Goal: Download file/media

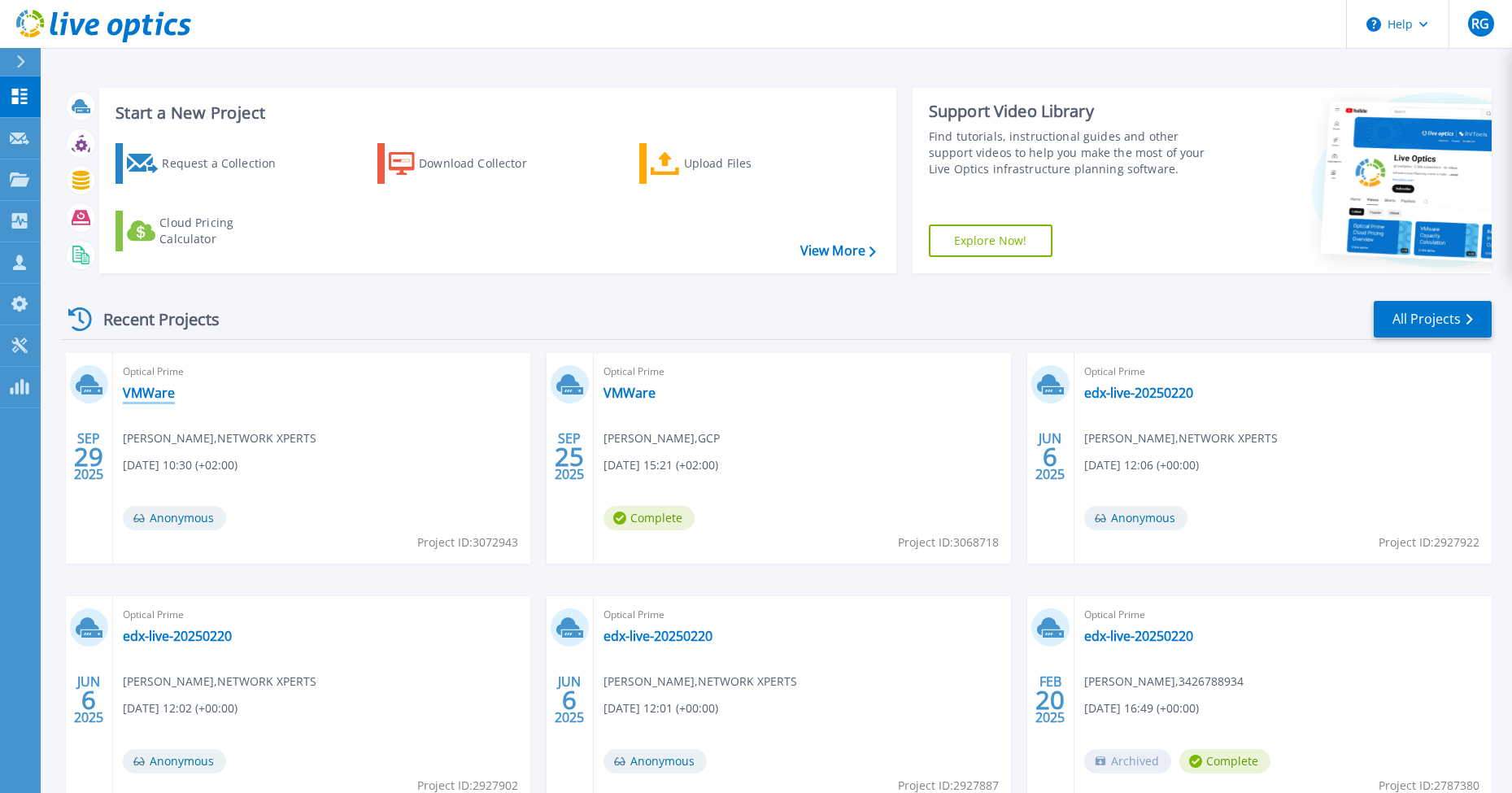
click at [149, 393] on link "VMWare" at bounding box center [149, 392] width 52 height 16
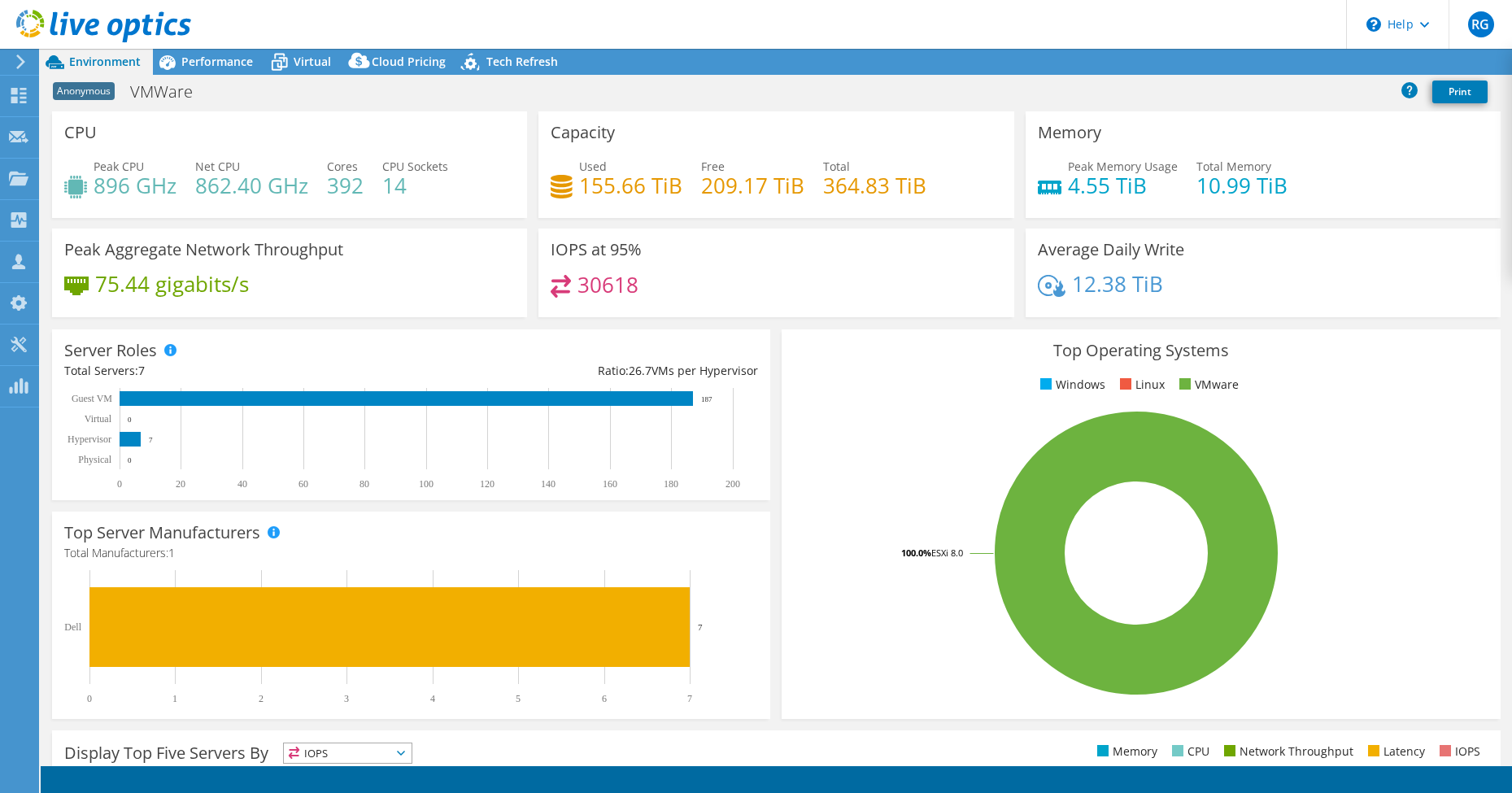
select select "USD"
click at [1211, 58] on icon at bounding box center [1217, 62] width 13 height 13
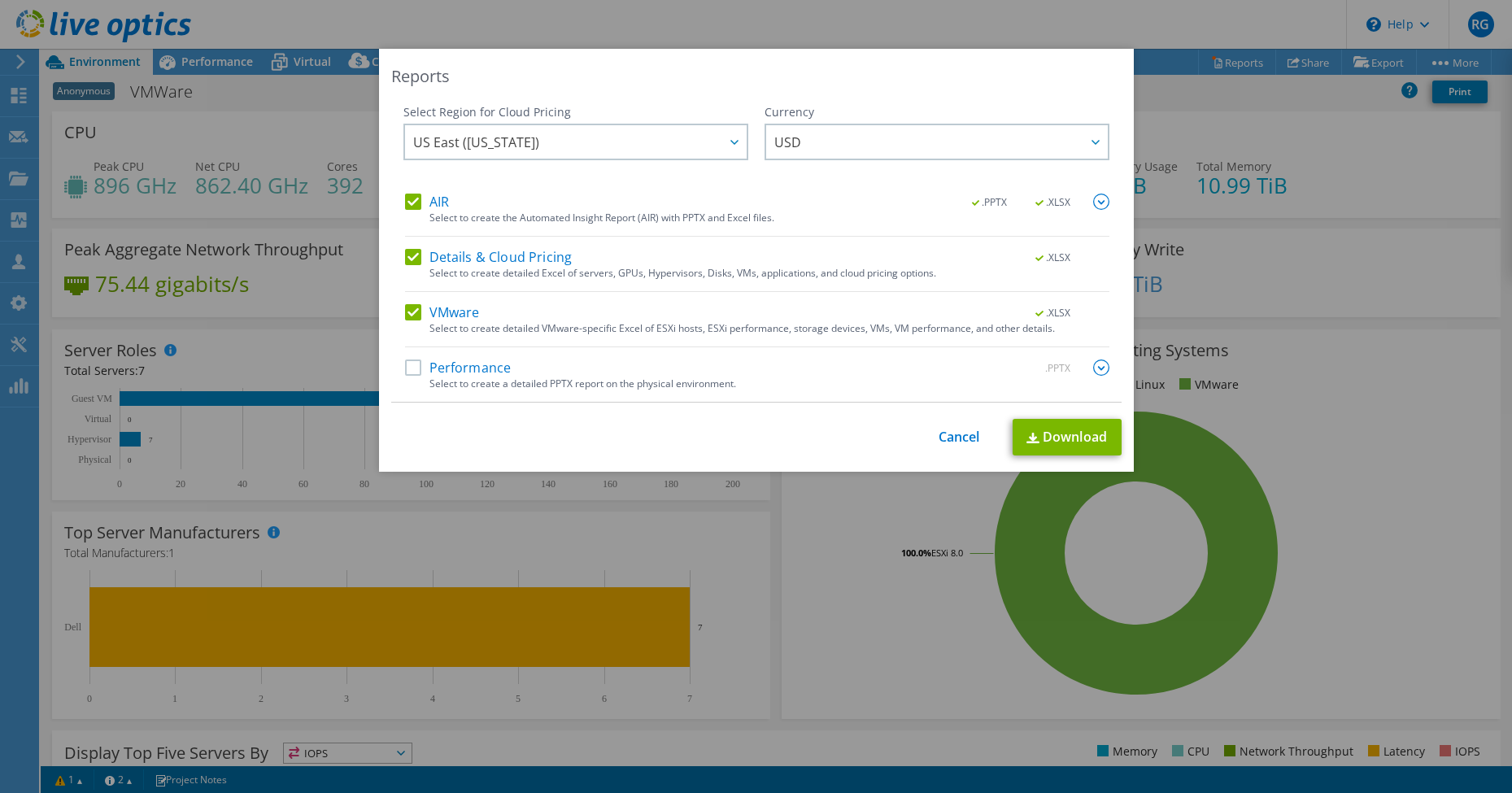
click at [477, 362] on label "Performance" at bounding box center [458, 367] width 106 height 16
click at [0, 0] on input "Performance" at bounding box center [0, 0] width 0 height 0
click at [411, 370] on label "Performance" at bounding box center [458, 367] width 106 height 16
click at [0, 0] on input "Performance" at bounding box center [0, 0] width 0 height 0
click at [830, 146] on span "USD" at bounding box center [941, 142] width 334 height 34
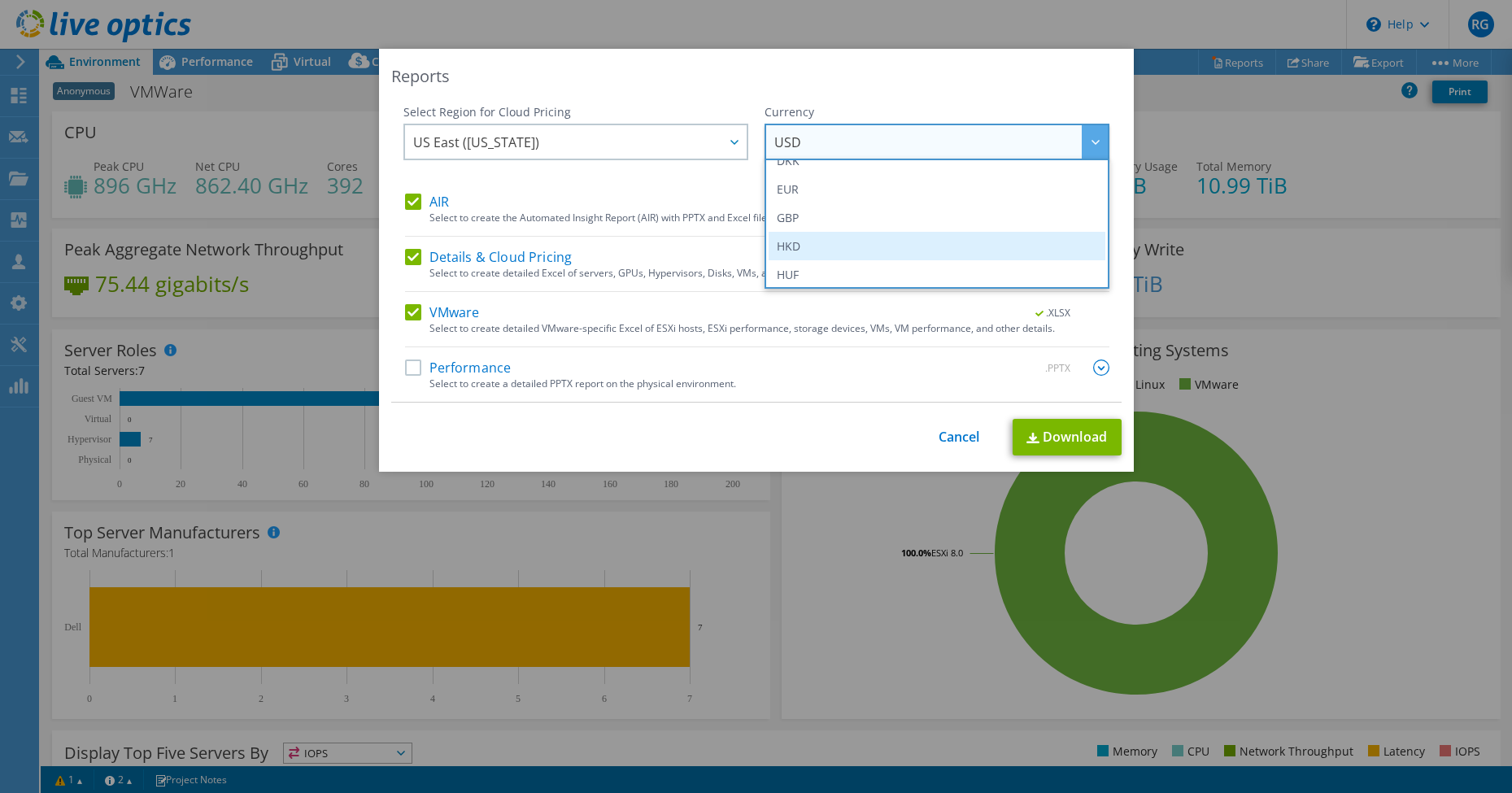
scroll to position [206, 0]
click at [742, 102] on div "Reports Select Region for Cloud Pricing Asia Pacific ([GEOGRAPHIC_DATA]) [GEOGR…" at bounding box center [756, 260] width 755 height 423
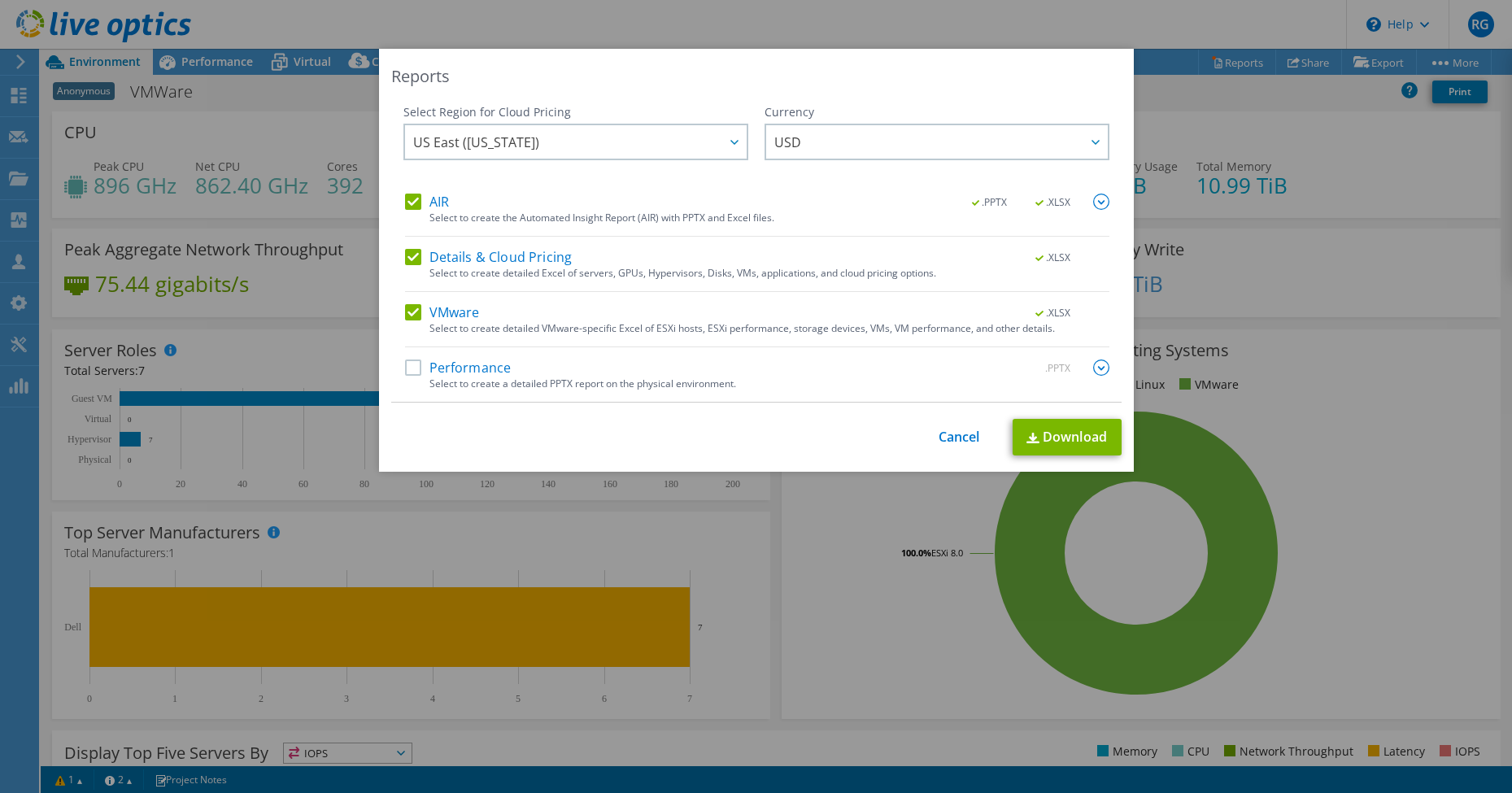
click at [410, 257] on label "Details & Cloud Pricing" at bounding box center [489, 257] width 168 height 16
click at [0, 0] on input "Details & Cloud Pricing" at bounding box center [0, 0] width 0 height 0
click at [415, 370] on label "Performance" at bounding box center [458, 367] width 106 height 16
click at [0, 0] on input "Performance" at bounding box center [0, 0] width 0 height 0
click at [1044, 443] on link "Download" at bounding box center [1067, 438] width 109 height 37
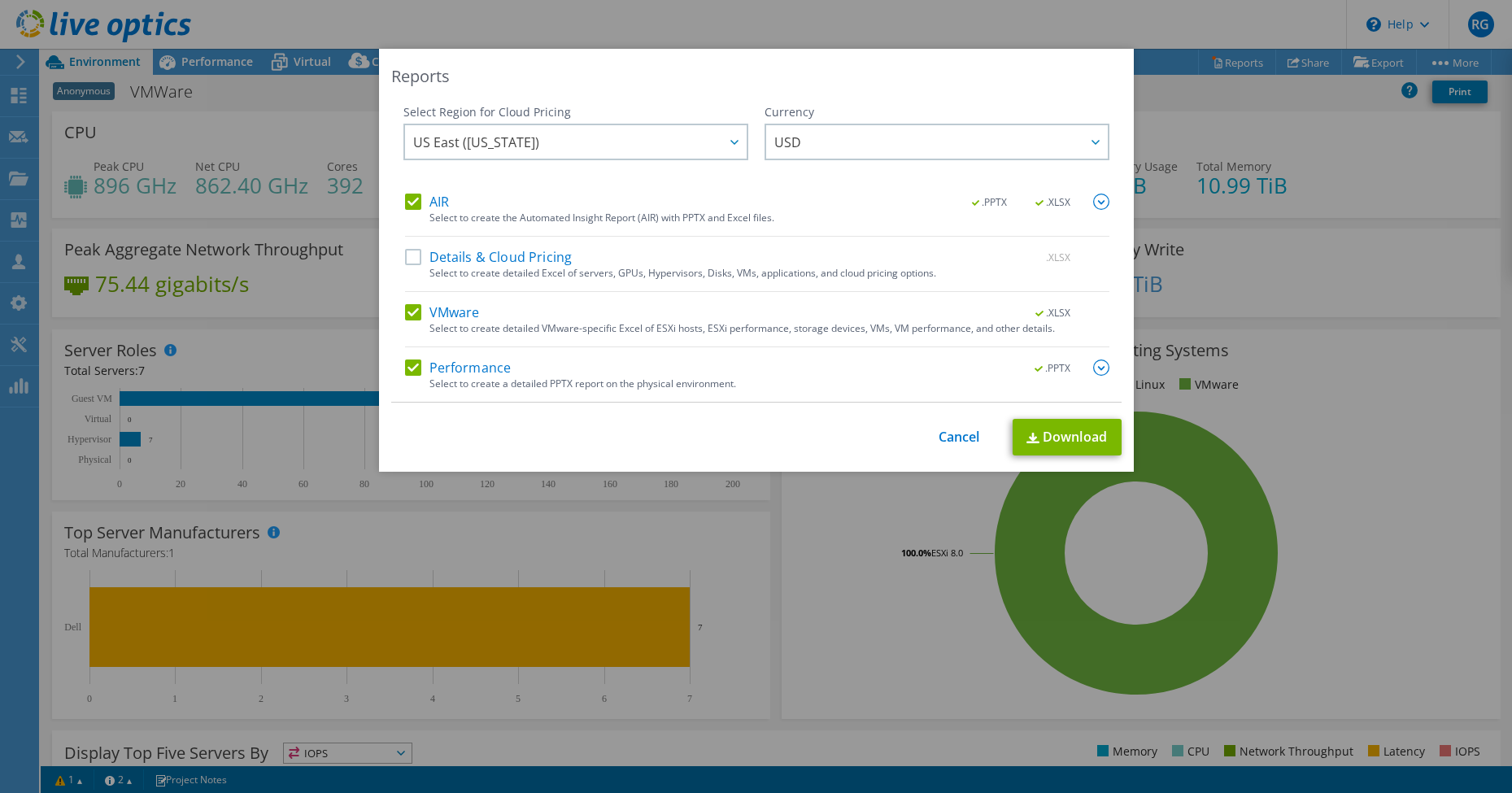
click at [1106, 367] on img at bounding box center [1100, 367] width 16 height 16
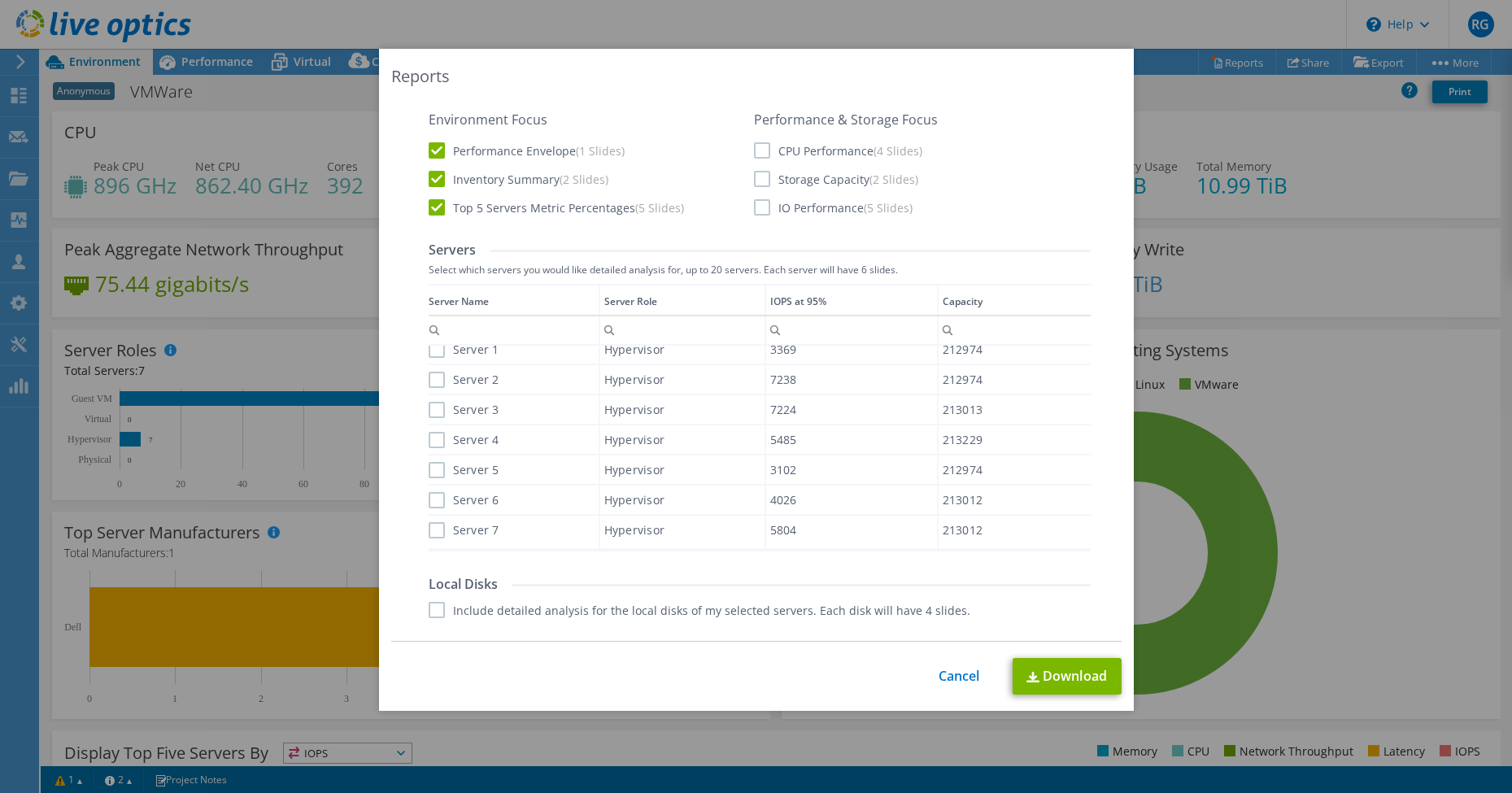
scroll to position [11, 0]
click at [436, 611] on label "Include detailed analysis for the local disks of my selected servers. Each disk…" at bounding box center [699, 609] width 541 height 16
click at [0, 0] on input "Include detailed analysis for the local disks of my selected servers. Each disk…" at bounding box center [0, 0] width 0 height 0
click at [441, 354] on label "Server 1" at bounding box center [463, 350] width 70 height 16
click at [0, 0] on input "Server 1" at bounding box center [0, 0] width 0 height 0
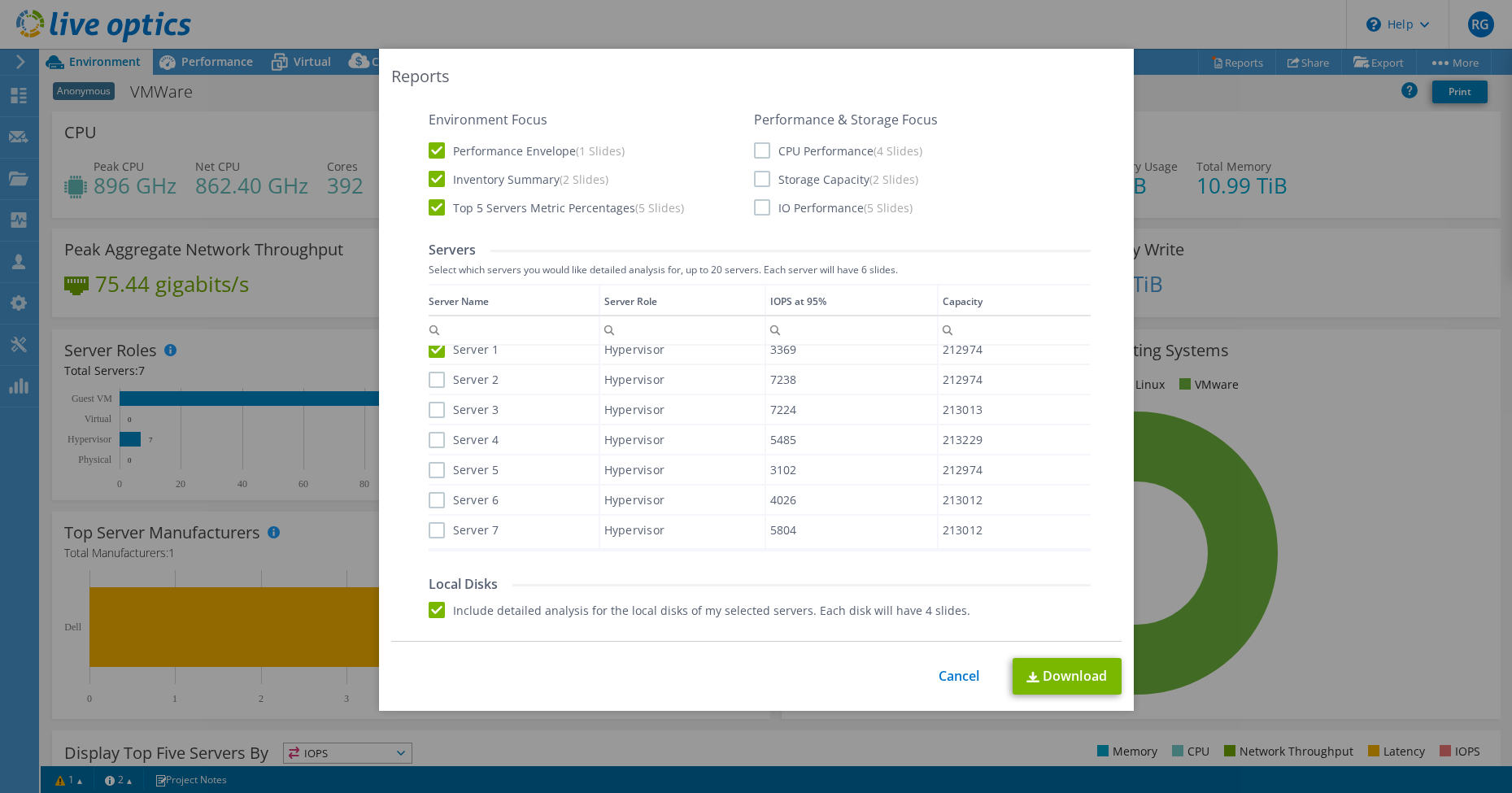
click at [432, 372] on label "Server 2" at bounding box center [463, 379] width 70 height 16
click at [0, 0] on input "Server 2" at bounding box center [0, 0] width 0 height 0
click at [436, 418] on div "Server 3" at bounding box center [513, 410] width 170 height 29
click at [436, 412] on label "Server 3" at bounding box center [463, 409] width 70 height 16
click at [0, 0] on input "Server 3" at bounding box center [0, 0] width 0 height 0
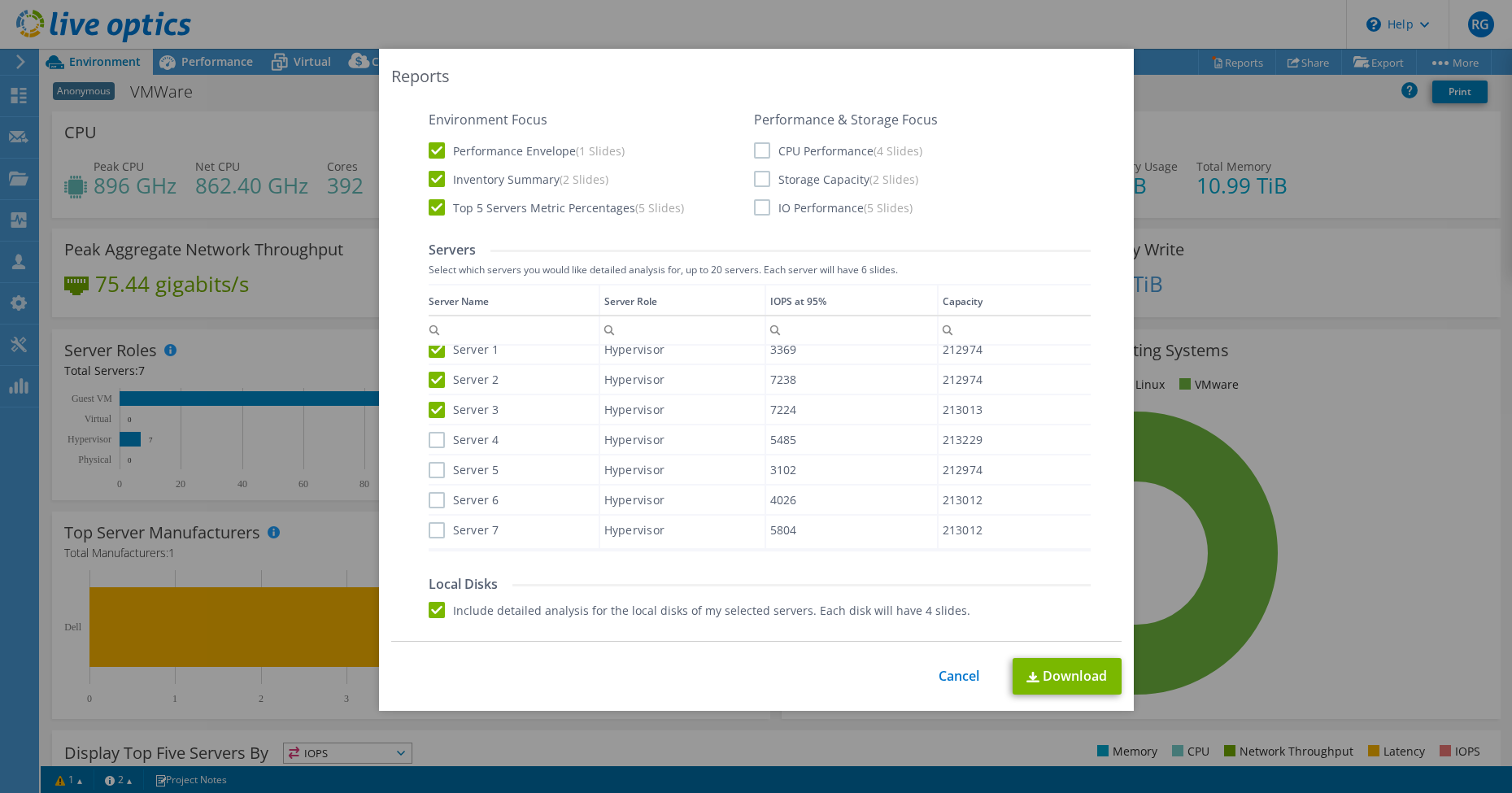
click at [434, 443] on label "Server 4" at bounding box center [463, 439] width 70 height 16
click at [0, 0] on input "Server 4" at bounding box center [0, 0] width 0 height 0
click at [437, 467] on label "Server 5" at bounding box center [463, 469] width 70 height 16
click at [0, 0] on input "Server 5" at bounding box center [0, 0] width 0 height 0
click at [437, 500] on label "Server 6" at bounding box center [463, 500] width 70 height 16
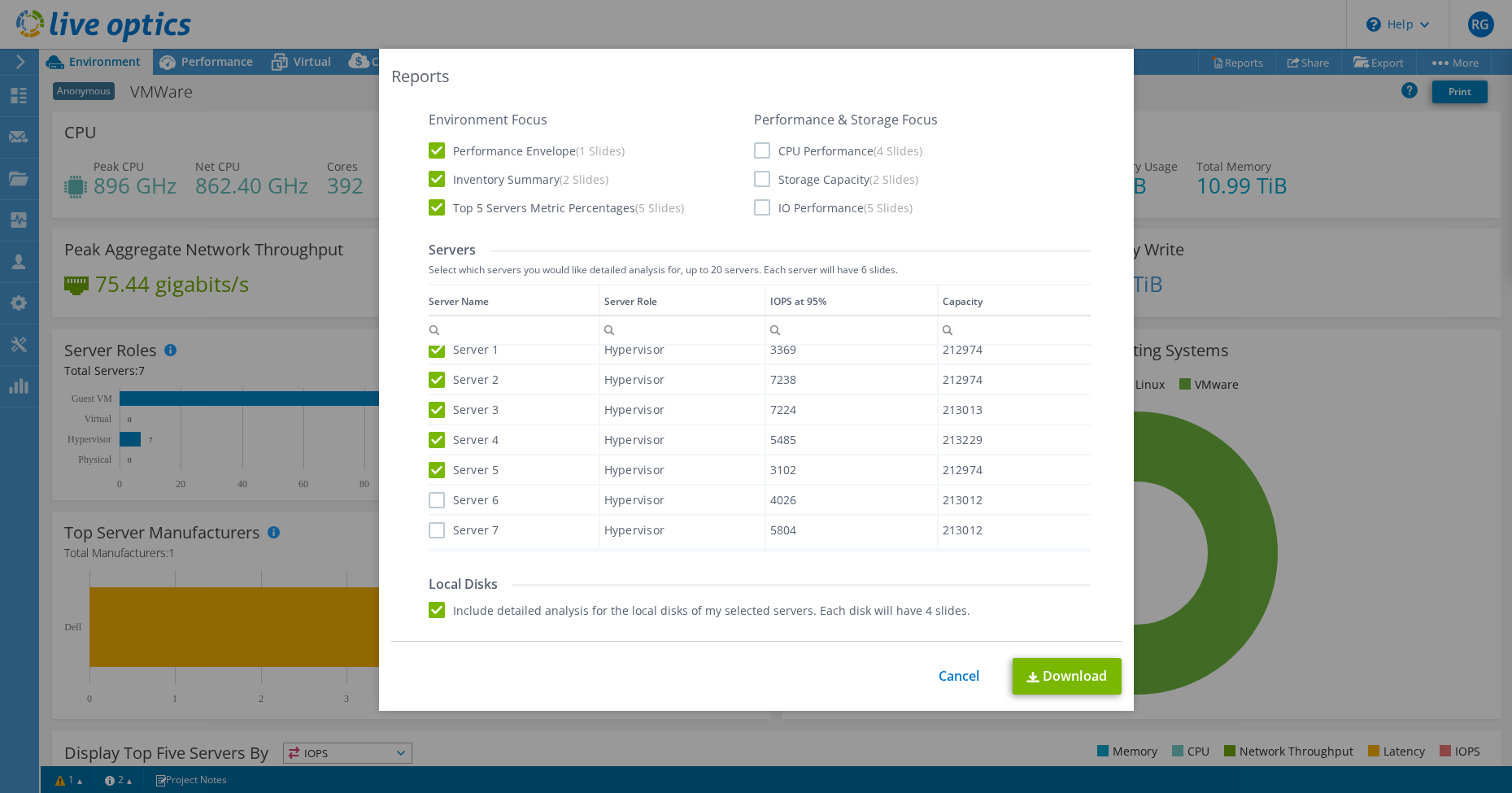
click at [0, 0] on input "Server 6" at bounding box center [0, 0] width 0 height 0
click at [437, 531] on label "Server 7" at bounding box center [463, 530] width 70 height 16
click at [0, 0] on input "Server 7" at bounding box center [0, 0] width 0 height 0
click at [759, 148] on label "CPU Performance (4 Slides)" at bounding box center [838, 150] width 168 height 16
click at [0, 0] on input "CPU Performance (4 Slides)" at bounding box center [0, 0] width 0 height 0
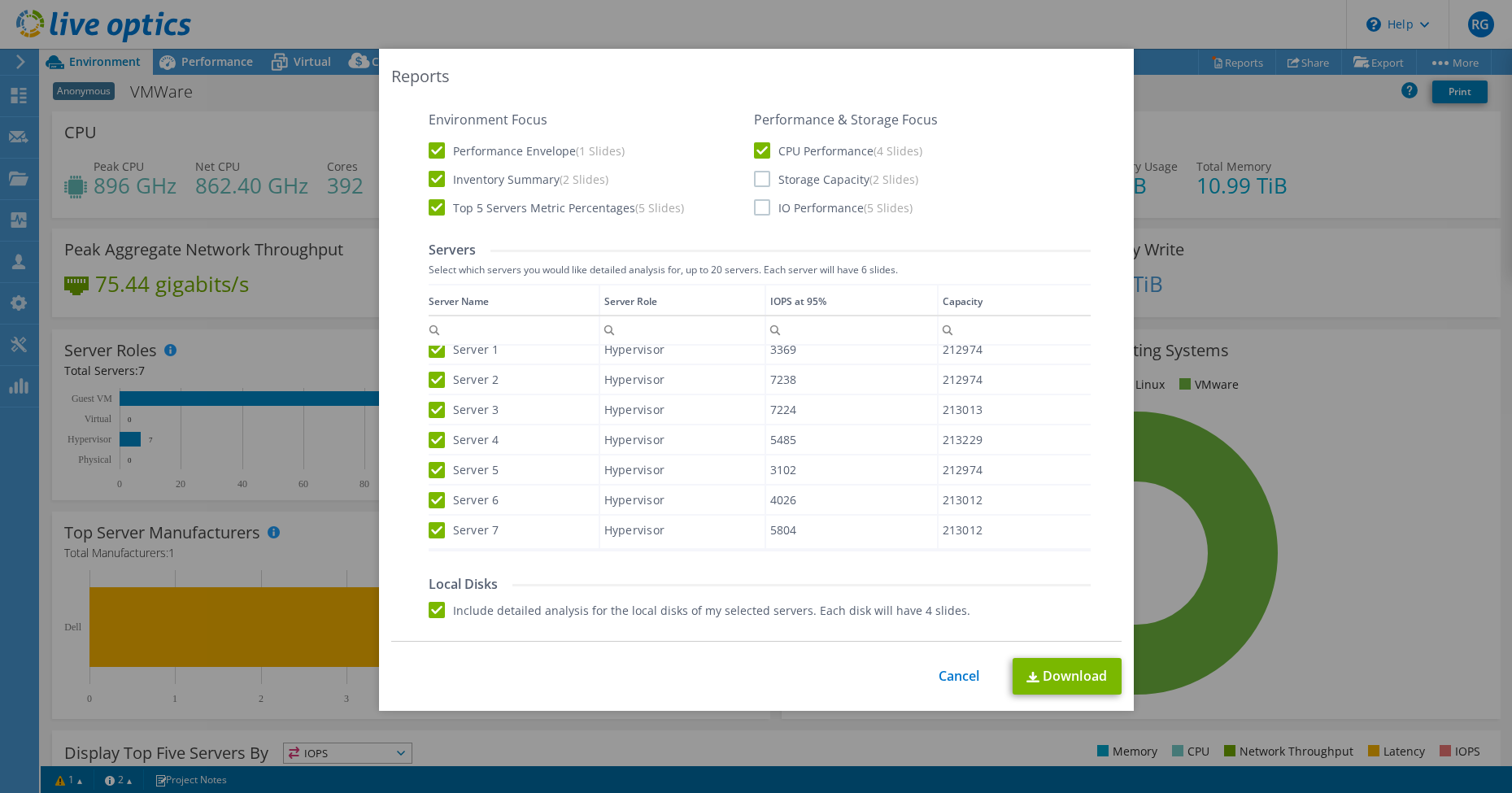
click at [759, 178] on label "Storage Capacity (2 Slides)" at bounding box center [836, 179] width 164 height 16
click at [0, 0] on input "Storage Capacity (2 Slides)" at bounding box center [0, 0] width 0 height 0
click at [760, 209] on label "IO Performance (5 Slides)" at bounding box center [833, 207] width 158 height 16
click at [0, 0] on input "IO Performance (5 Slides)" at bounding box center [0, 0] width 0 height 0
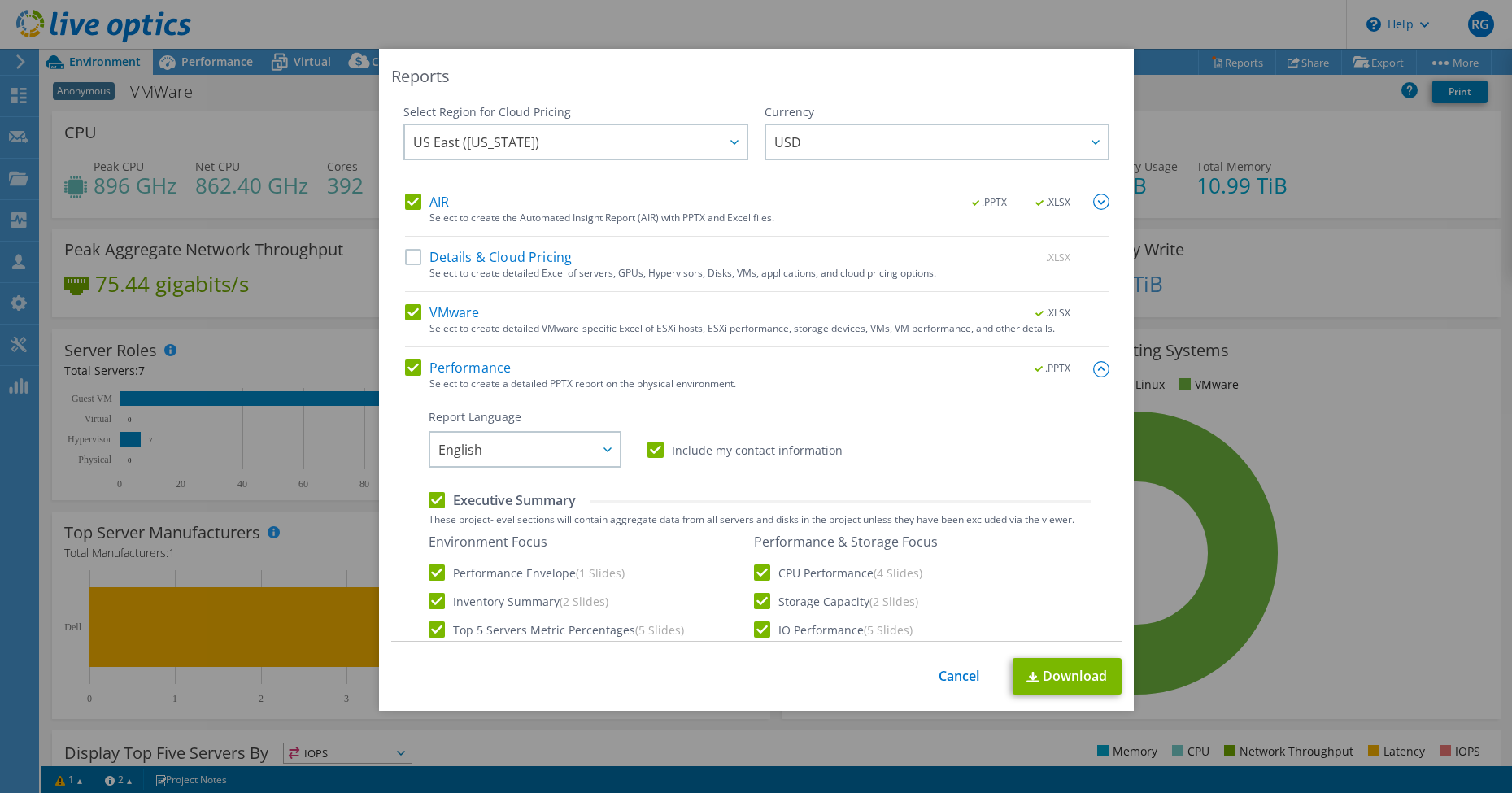
scroll to position [0, 0]
click at [1099, 206] on img at bounding box center [1100, 201] width 16 height 16
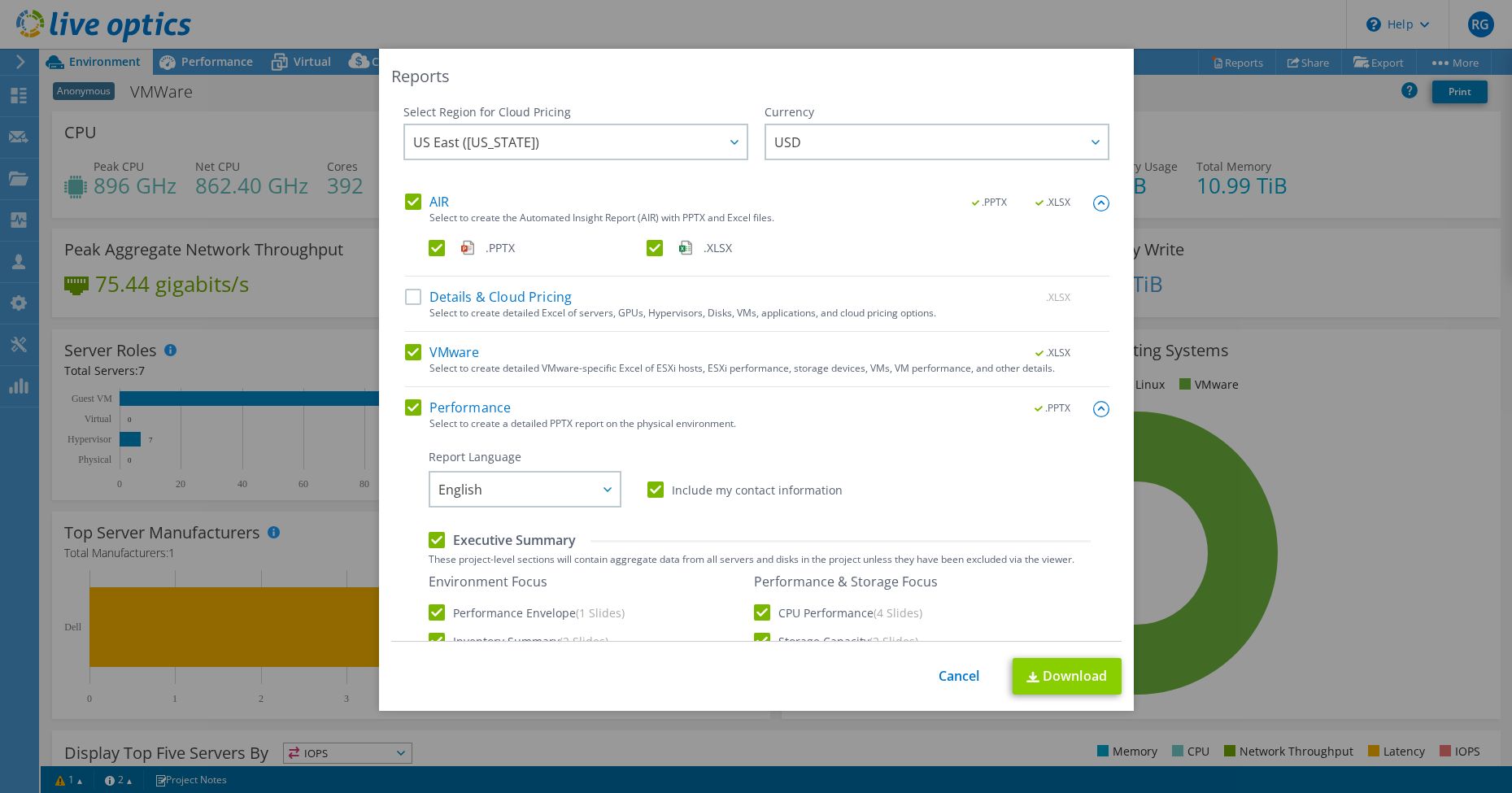
click at [1048, 676] on link "Download" at bounding box center [1067, 676] width 109 height 37
